Goal: Task Accomplishment & Management: Use online tool/utility

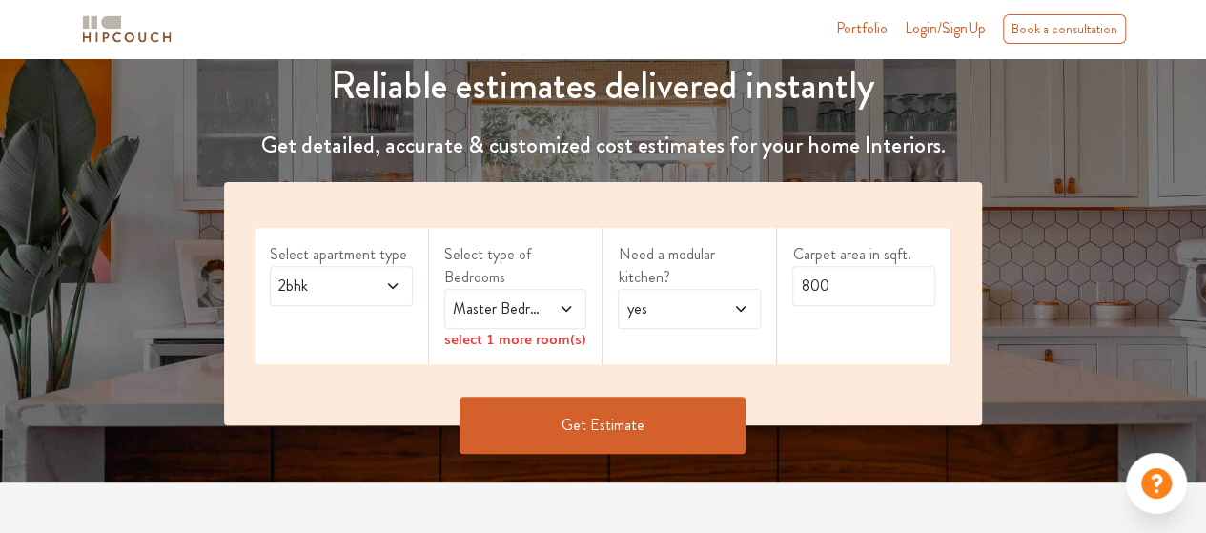
scroll to position [243, 0]
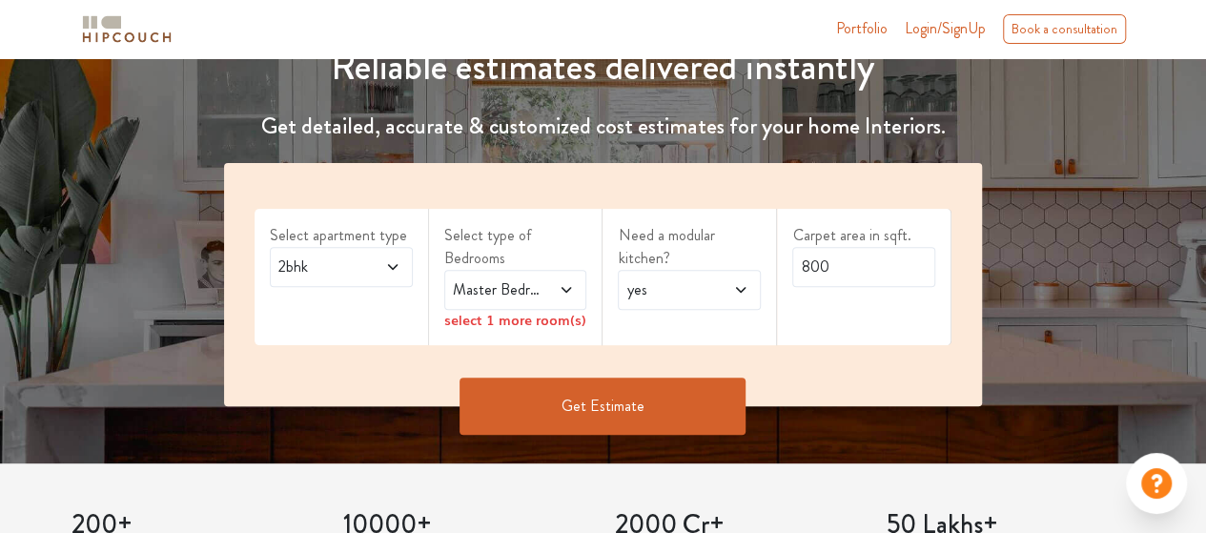
click at [1205, 99] on div "Reliable estimates delivered instantly Get detailed, accurate & customized cost…" at bounding box center [603, 207] width 1206 height 511
click at [388, 264] on icon at bounding box center [392, 267] width 10 height 6
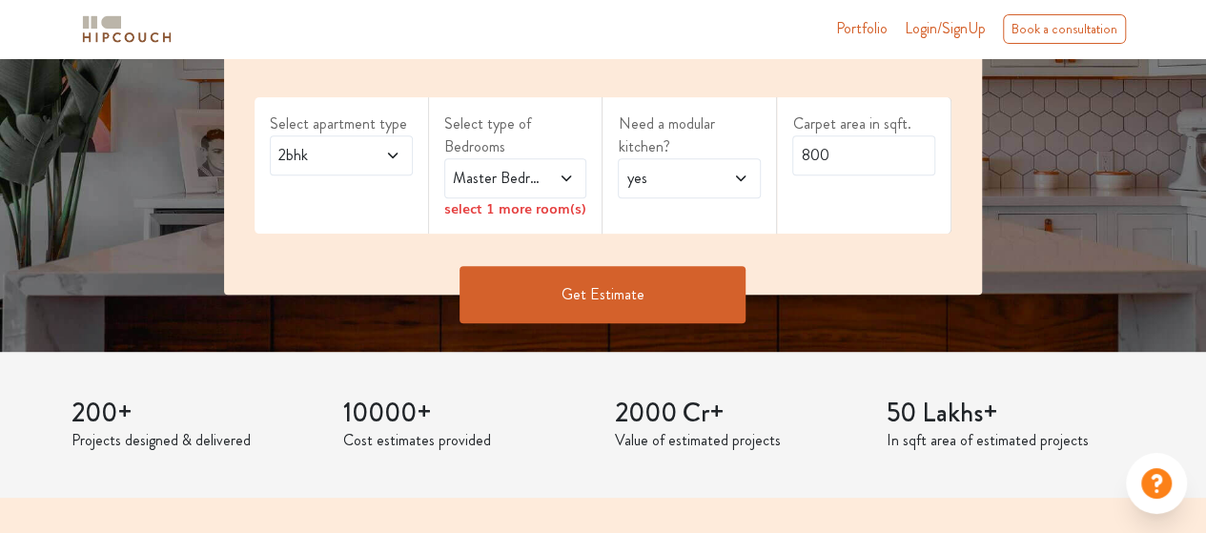
scroll to position [351, 0]
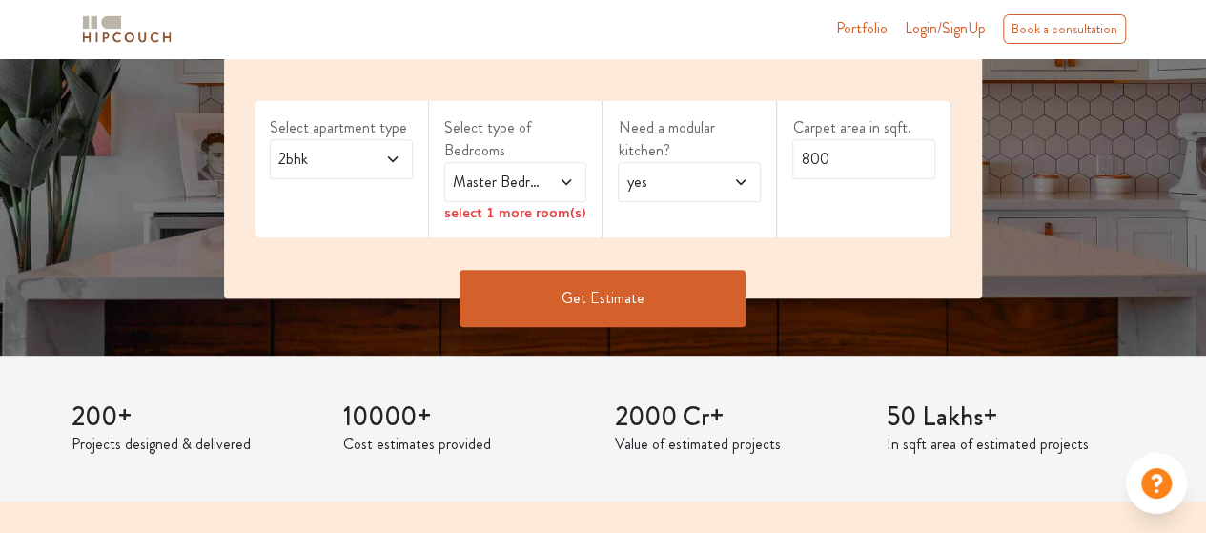
click at [395, 161] on icon at bounding box center [392, 159] width 15 height 15
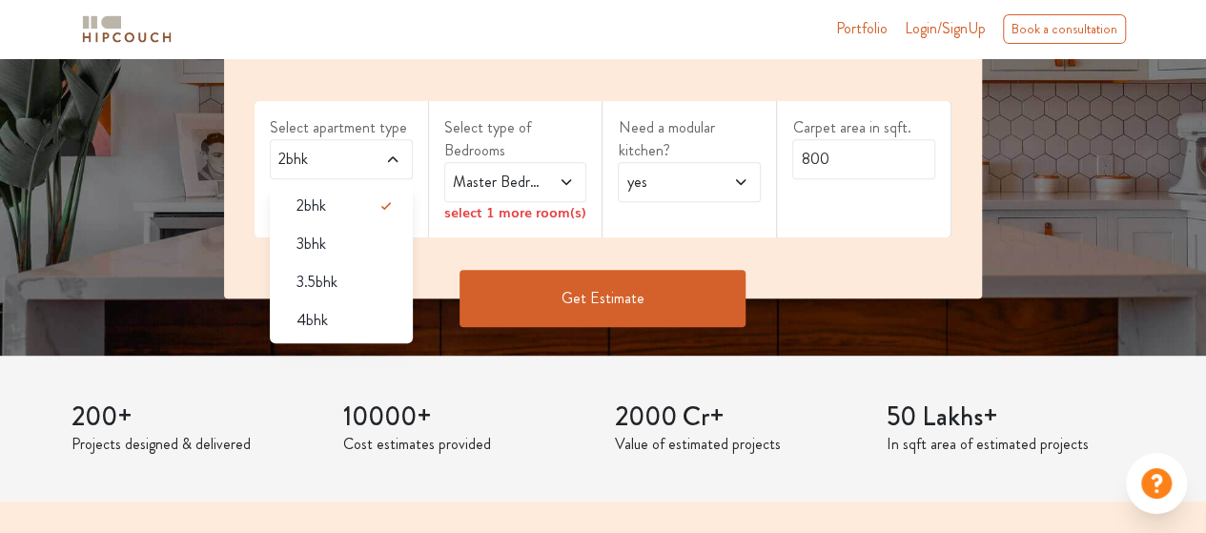
click at [448, 274] on div "Get Estimate" at bounding box center [603, 298] width 780 height 57
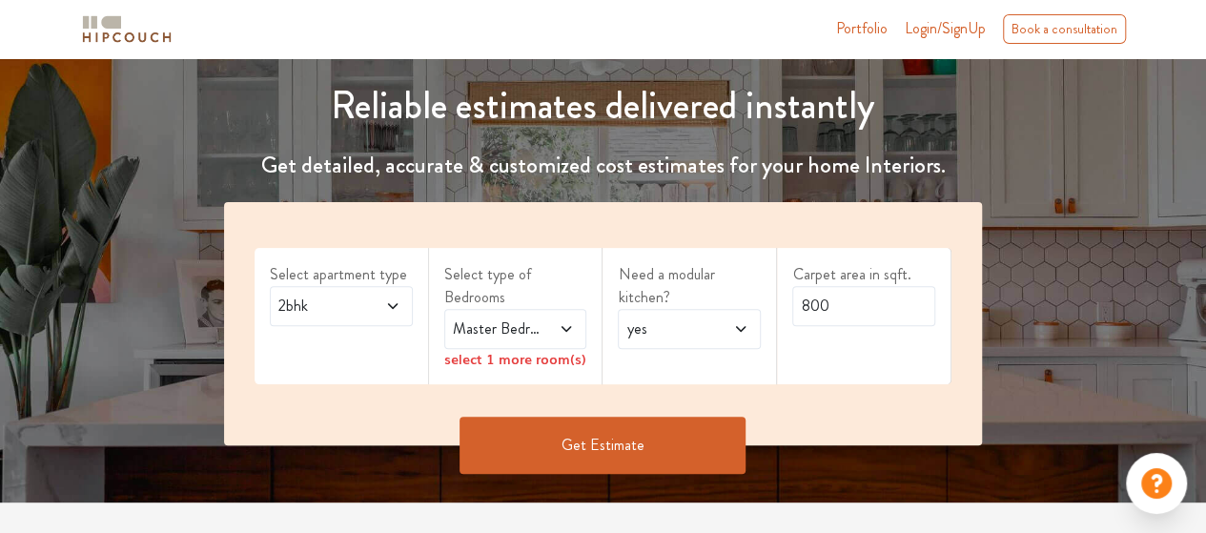
scroll to position [224, 0]
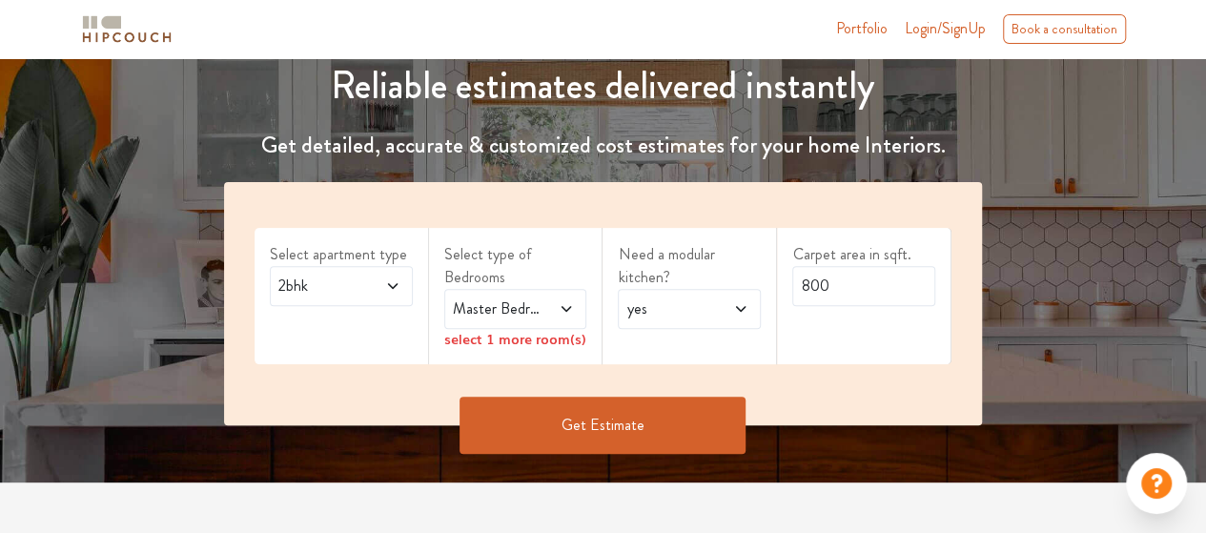
click at [1156, 492] on icon at bounding box center [1156, 483] width 38 height 38
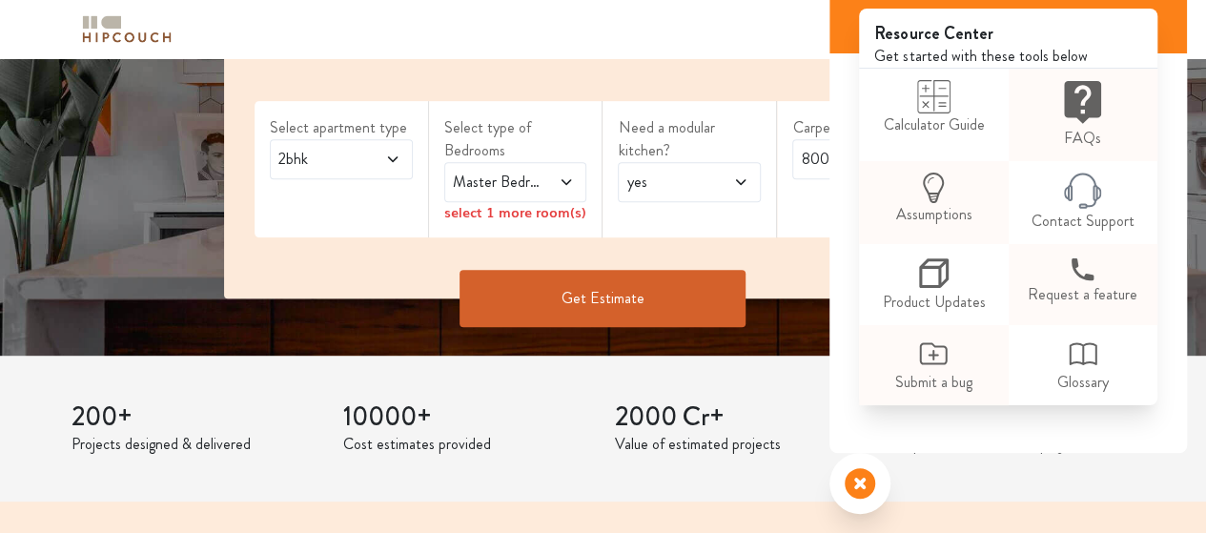
scroll to position [101, 0]
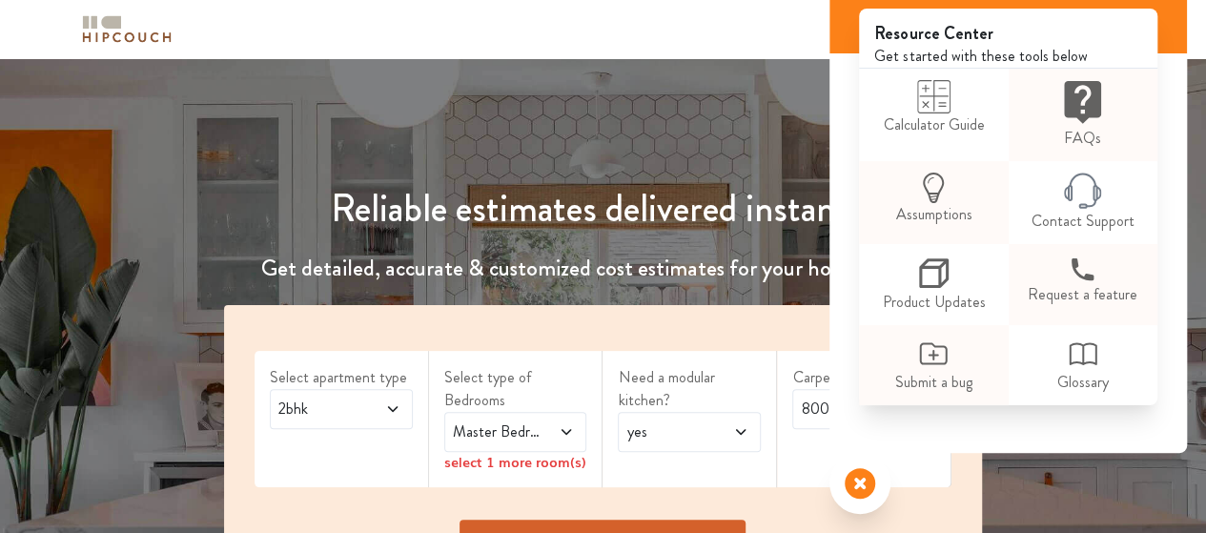
click at [675, 171] on div "Reliable estimates delivered instantly Get detailed, accurate & customized cost…" at bounding box center [602, 372] width 803 height 465
click at [1077, 508] on div "Hi, Welcome! Let us help you with what you might need. Resource Center Get star…" at bounding box center [1007, 192] width 357 height 642
click at [867, 495] on icon at bounding box center [859, 483] width 30 height 30
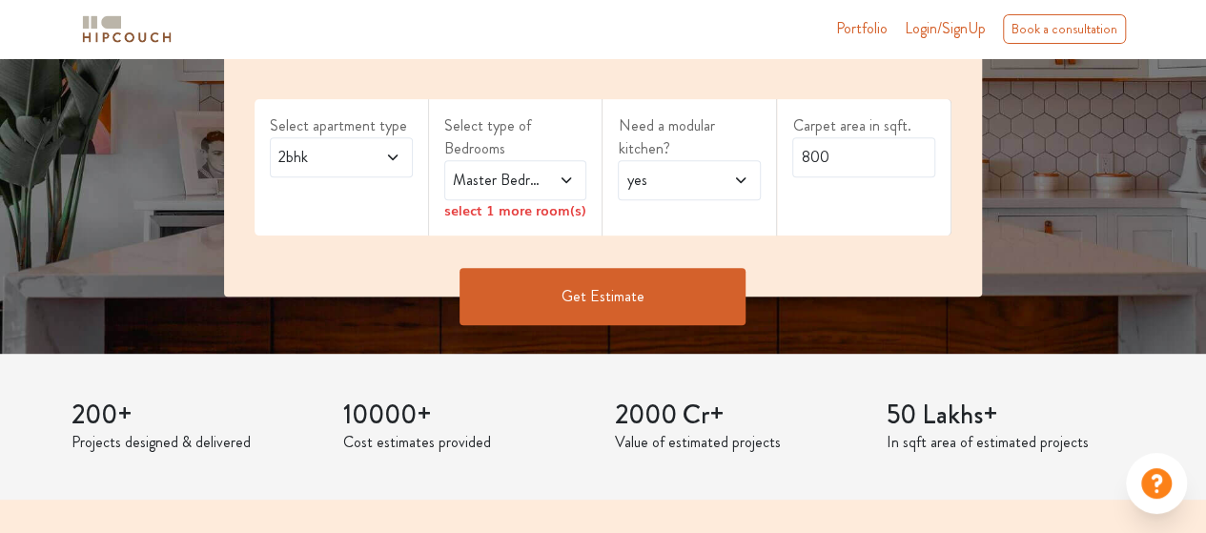
scroll to position [278, 0]
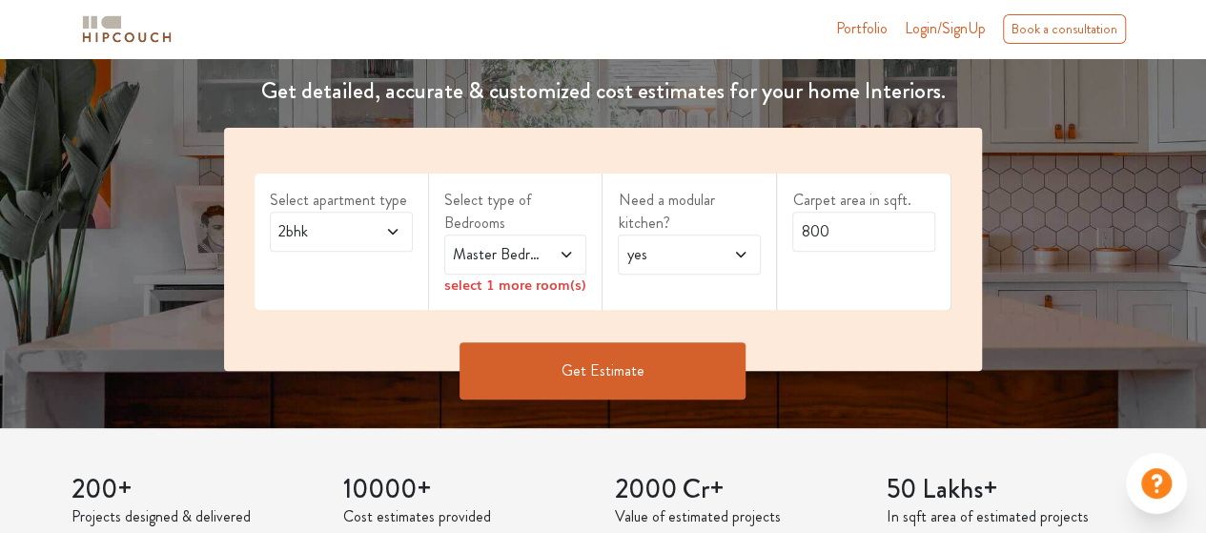
click at [387, 230] on icon at bounding box center [392, 231] width 15 height 15
drag, startPoint x: 835, startPoint y: 228, endPoint x: 782, endPoint y: 228, distance: 52.4
click at [782, 228] on div "Carpet area in sqft. 800" at bounding box center [864, 241] width 174 height 136
type input "200"
click at [749, 254] on div "yes" at bounding box center [689, 254] width 143 height 40
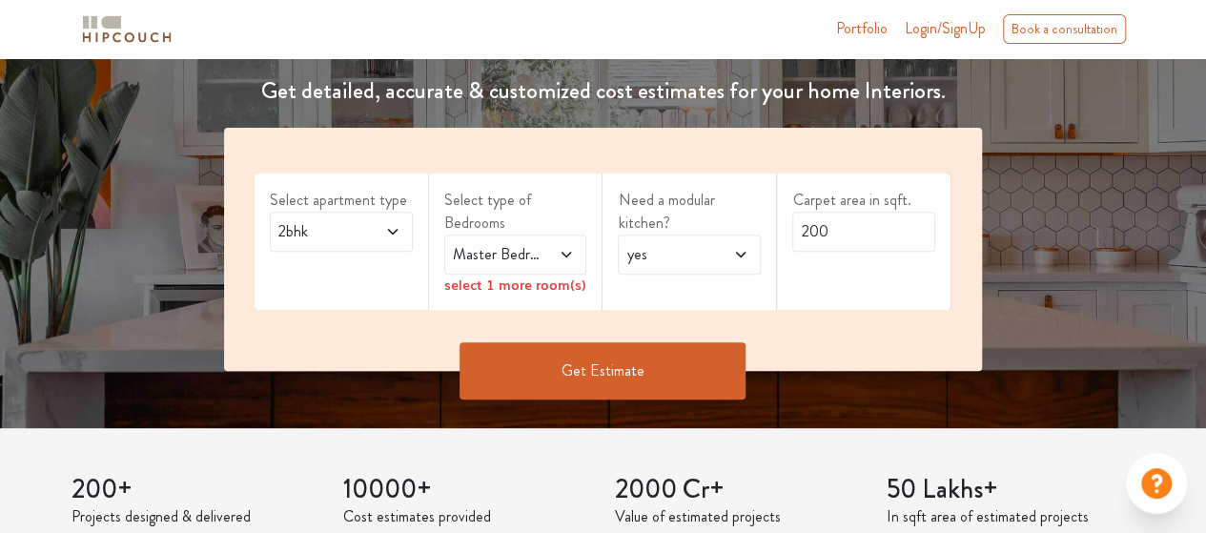
click at [736, 254] on icon at bounding box center [740, 254] width 15 height 15
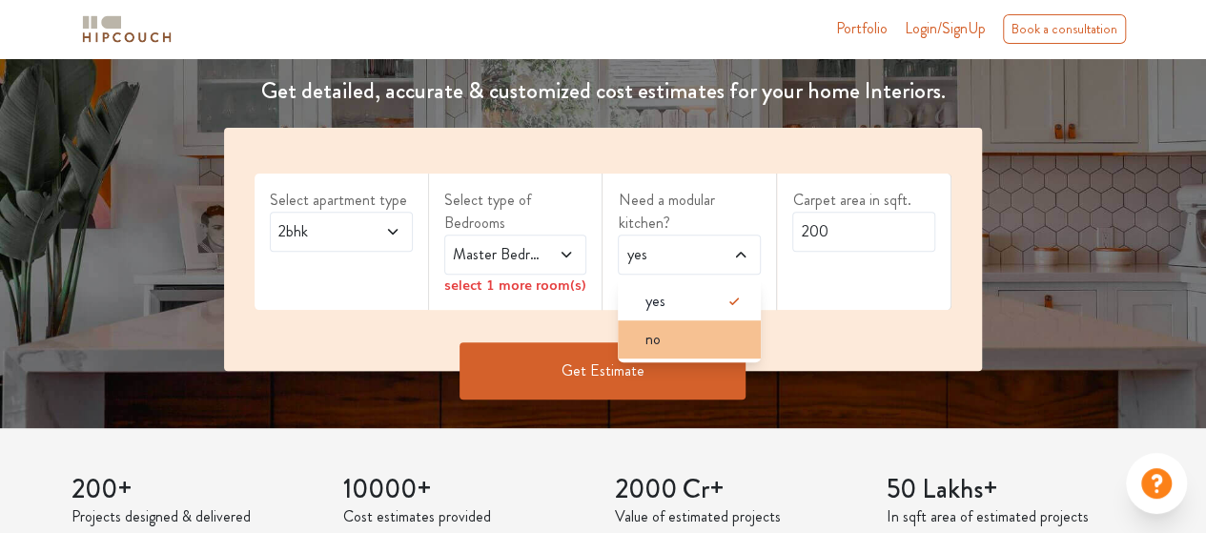
click at [669, 345] on div "no" at bounding box center [695, 339] width 132 height 23
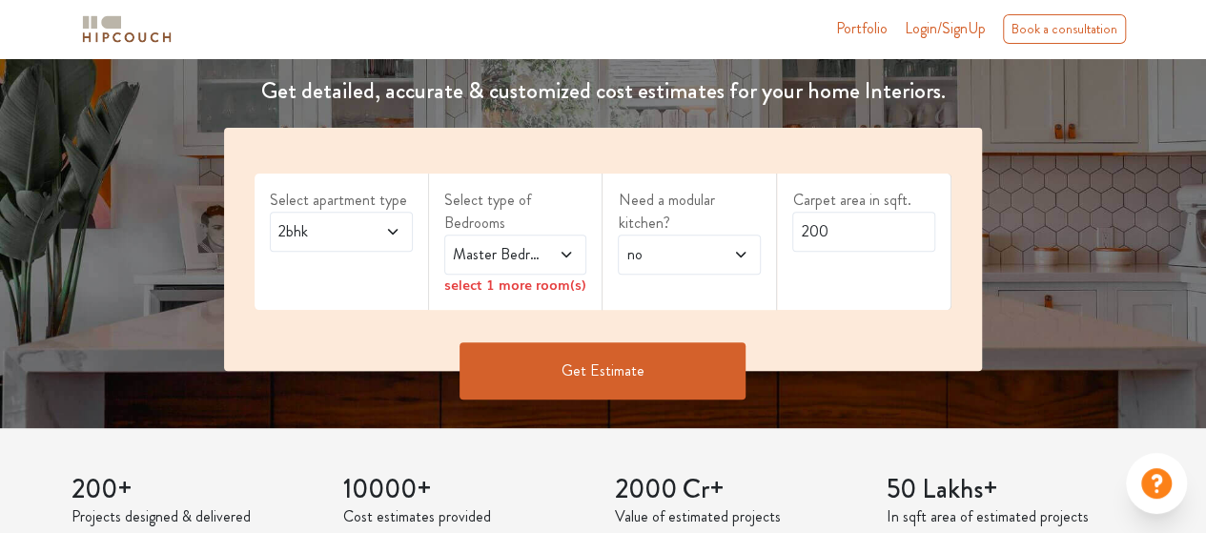
click at [566, 251] on icon at bounding box center [565, 254] width 15 height 15
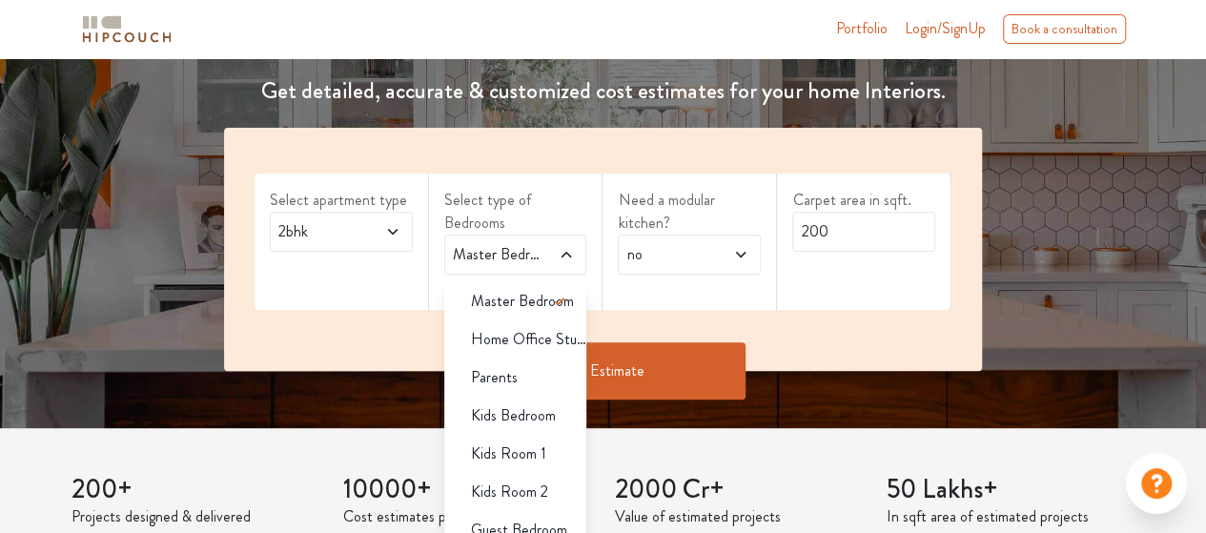
scroll to position [8, 0]
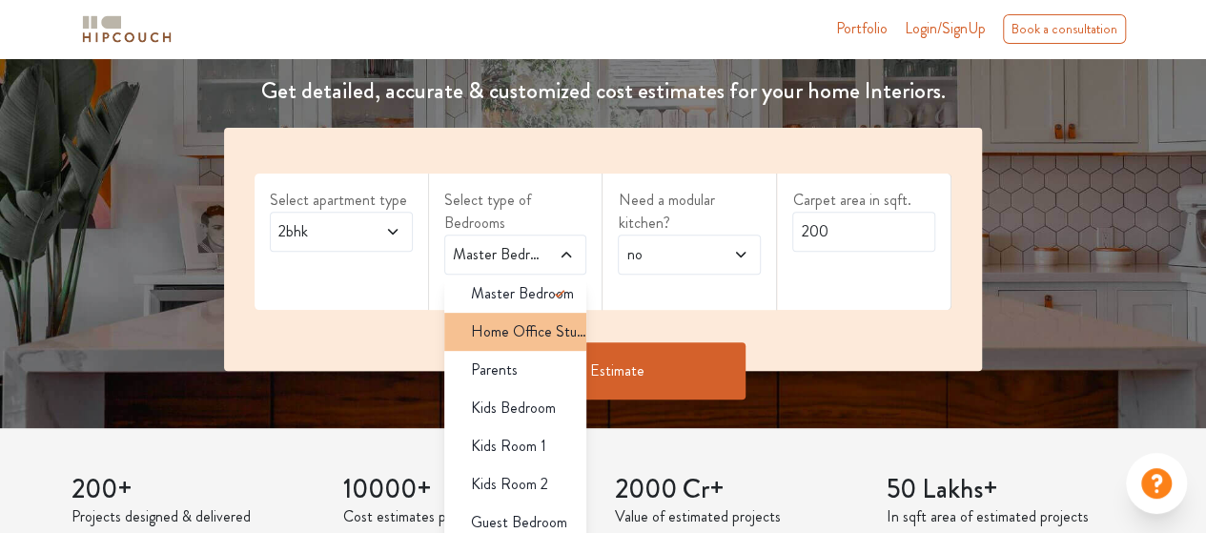
click at [501, 338] on span "Home Office Study" at bounding box center [529, 331] width 116 height 23
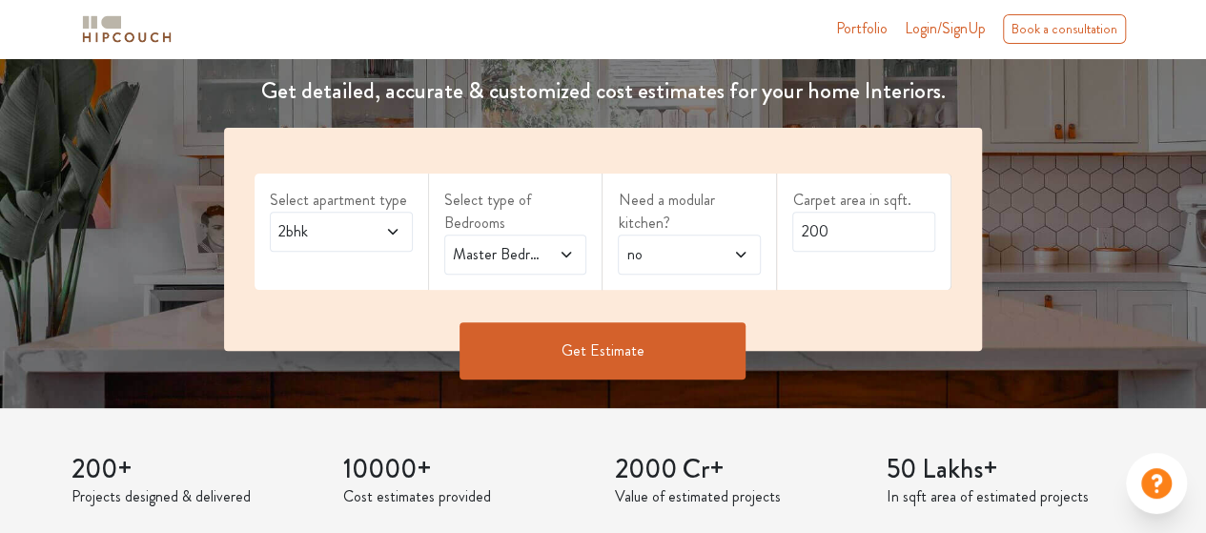
click at [386, 224] on icon at bounding box center [392, 231] width 15 height 15
click at [702, 348] on button "Get Estimate" at bounding box center [602, 350] width 286 height 57
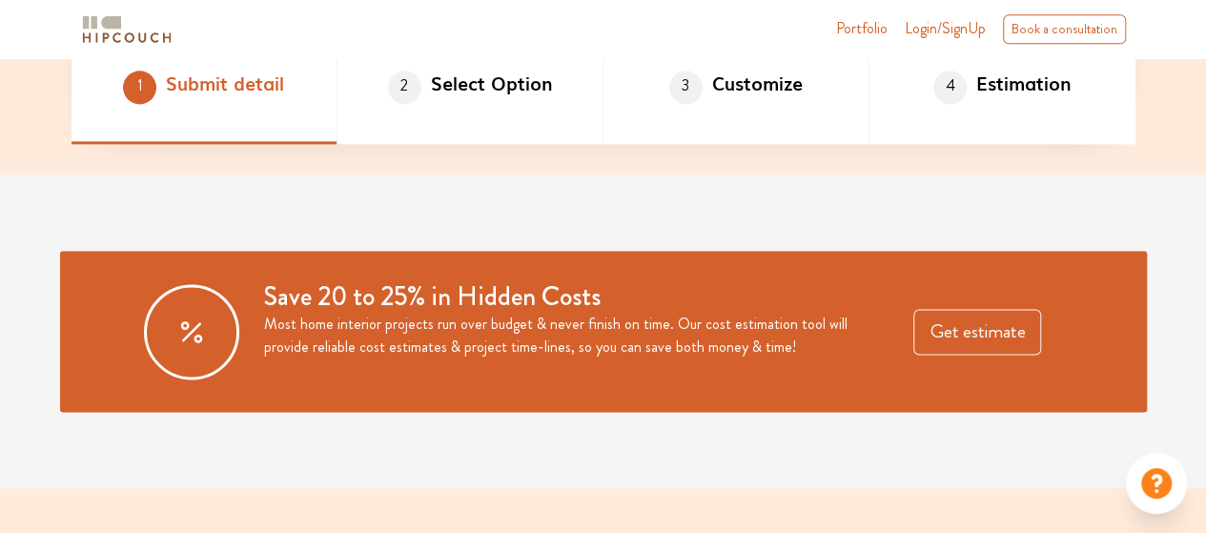
scroll to position [1308, 0]
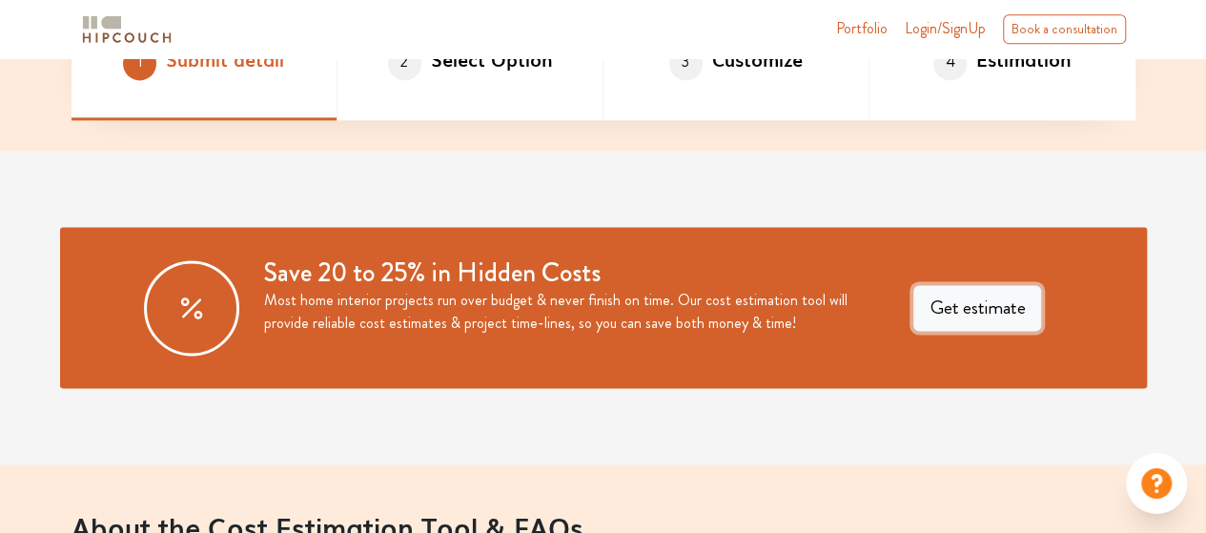
click at [1016, 304] on button "Get estimate" at bounding box center [977, 308] width 128 height 46
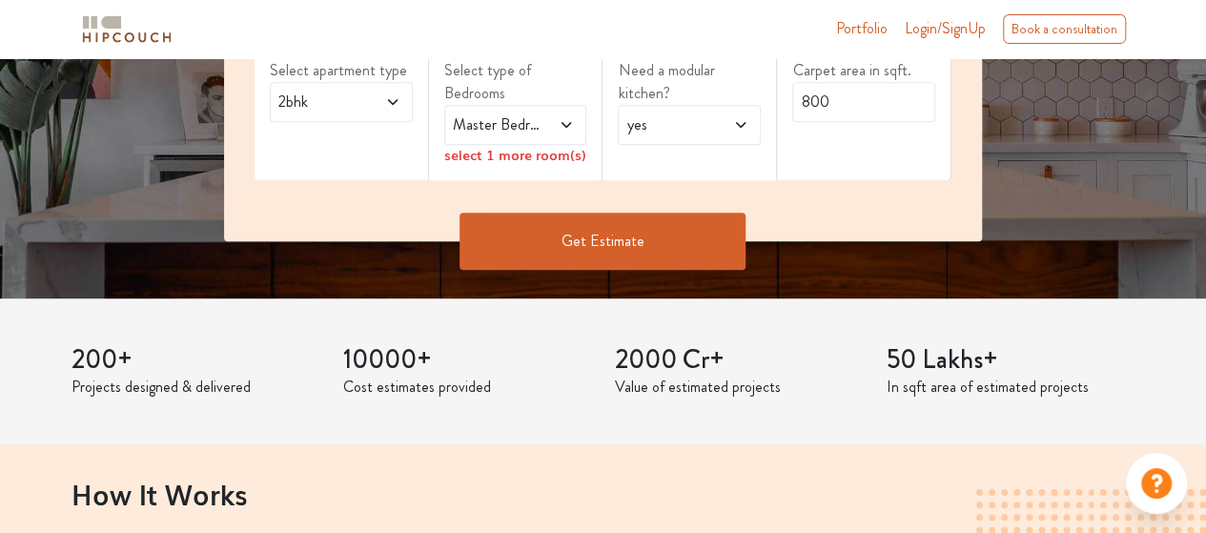
scroll to position [405, 0]
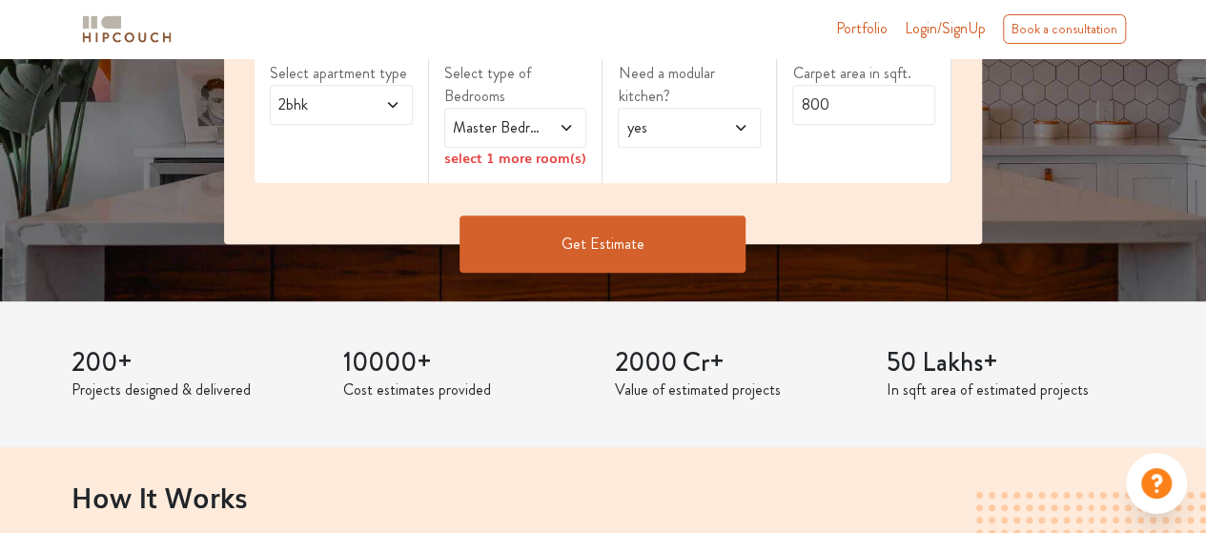
click at [534, 235] on button "Get Estimate" at bounding box center [602, 243] width 286 height 57
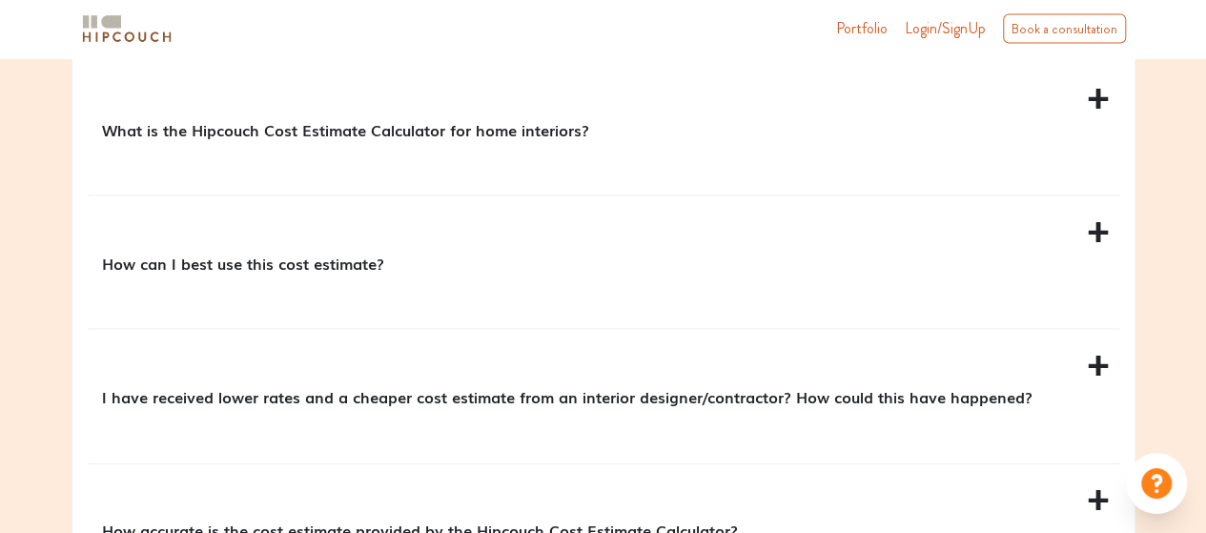
scroll to position [1847, 0]
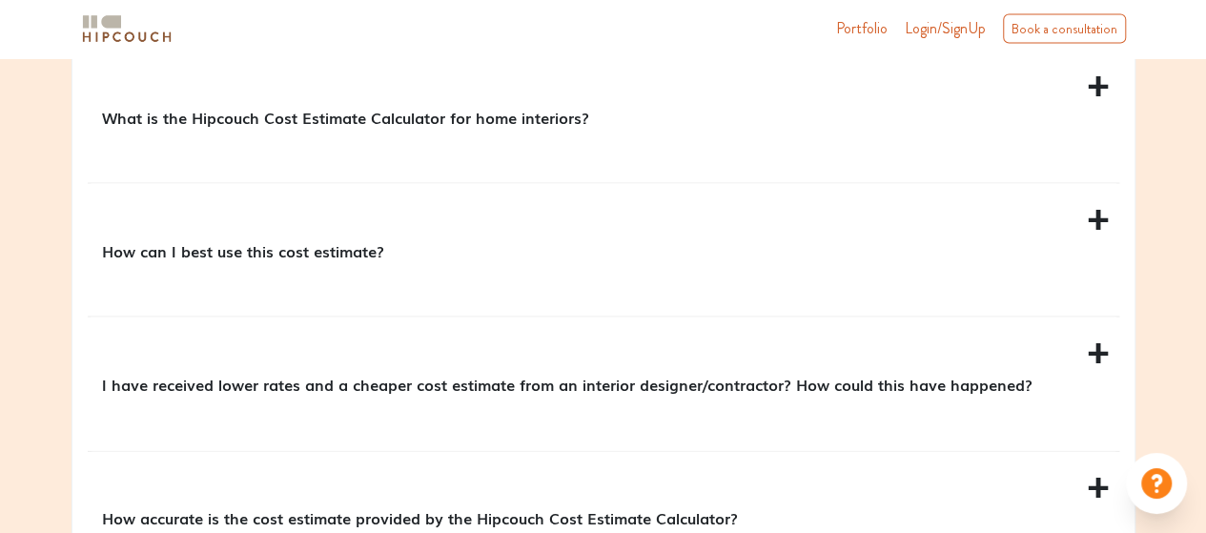
click at [1097, 218] on div "How can I best use this cost estimate?" at bounding box center [603, 250] width 1031 height 132
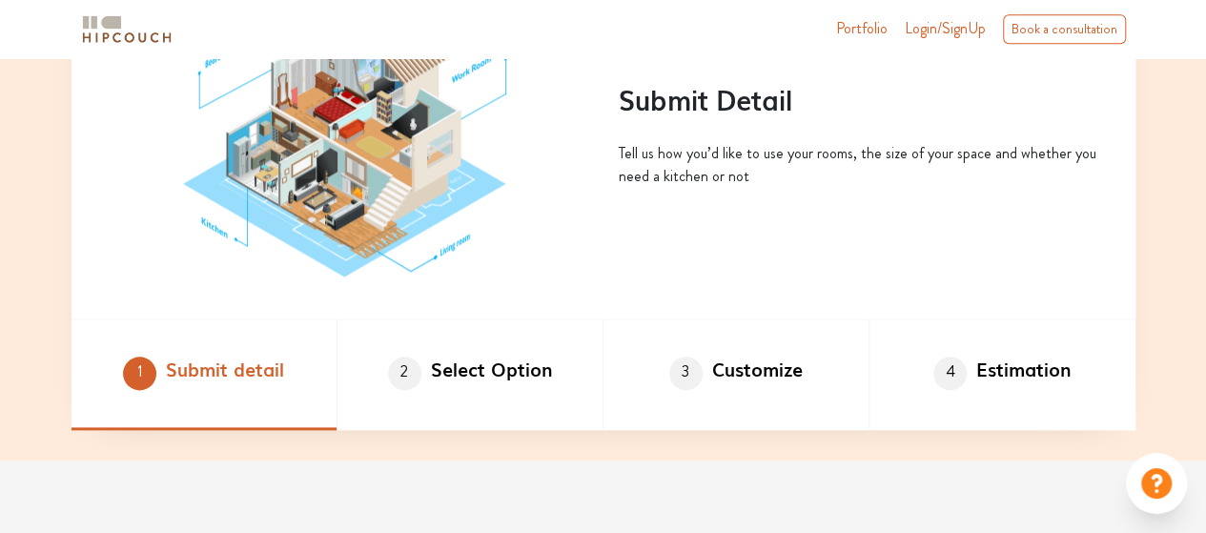
scroll to position [0, 0]
